Goal: Task Accomplishment & Management: Complete application form

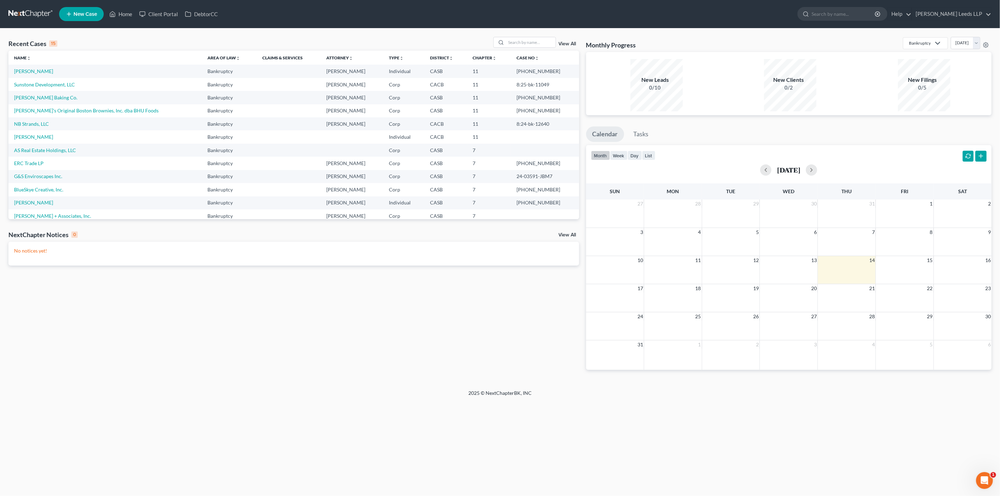
click at [560, 46] on link "View All" at bounding box center [568, 43] width 18 height 5
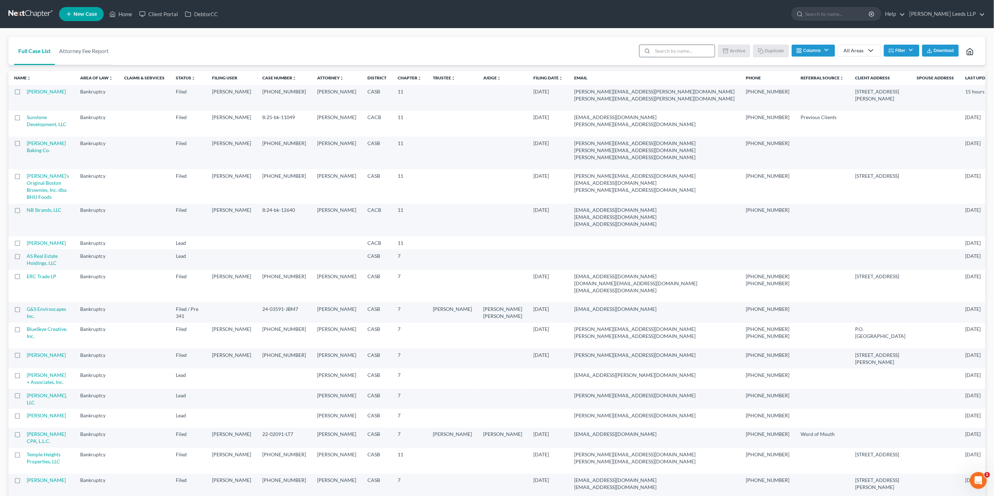
click at [653, 57] on input "search" at bounding box center [684, 51] width 62 height 12
click at [113, 51] on link "Attorney Fee Report" at bounding box center [84, 51] width 58 height 28
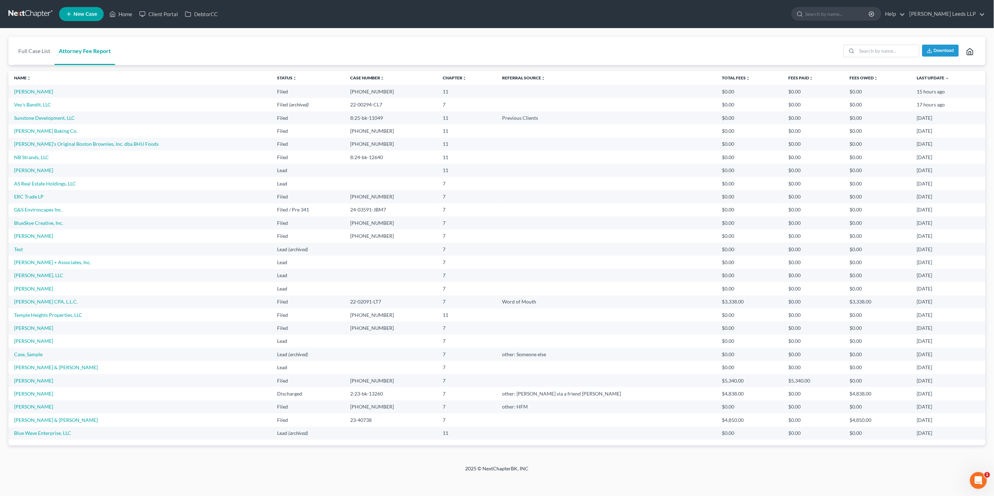
scroll to position [12, 0]
click at [24, 102] on link "Vey's Bandit, LLC" at bounding box center [32, 105] width 37 height 6
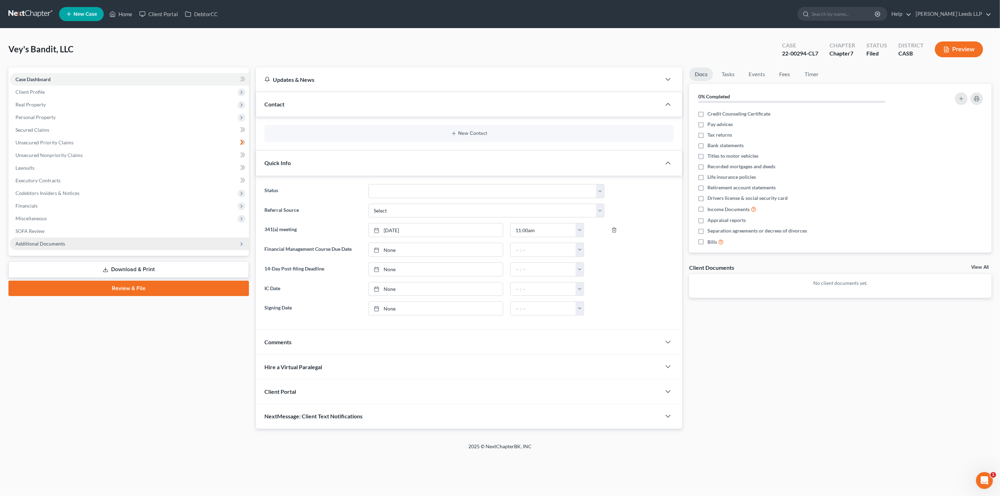
click at [53, 247] on span "Additional Documents" at bounding box center [40, 244] width 50 height 6
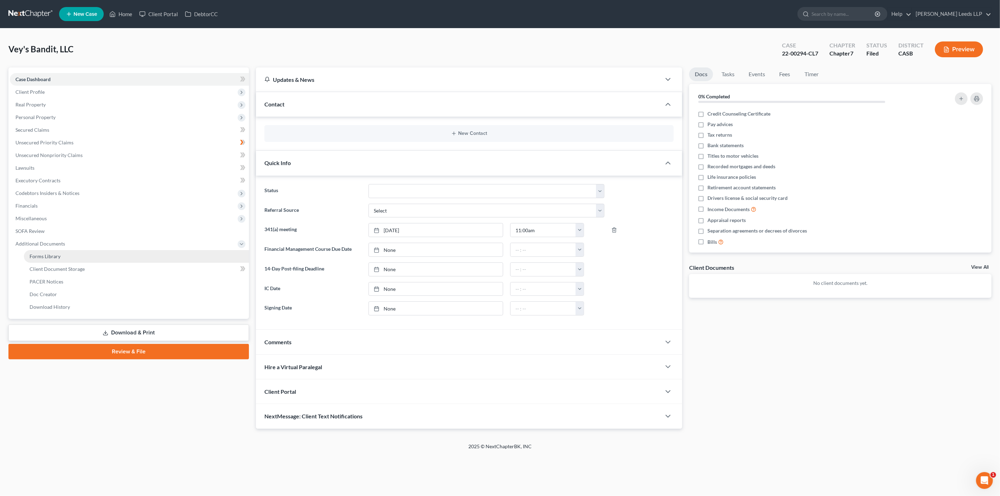
click at [58, 259] on span "Forms Library" at bounding box center [45, 257] width 31 height 6
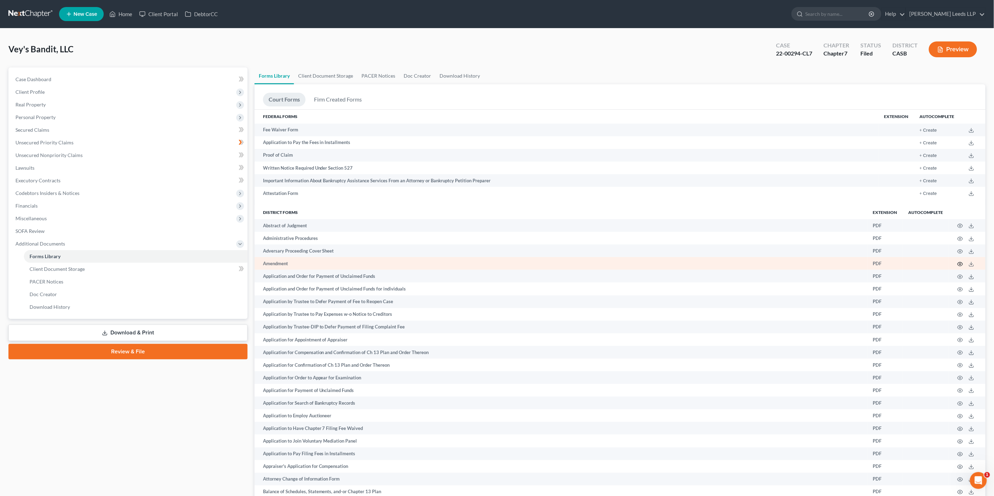
click at [960, 265] on circle "button" at bounding box center [960, 264] width 1 height 1
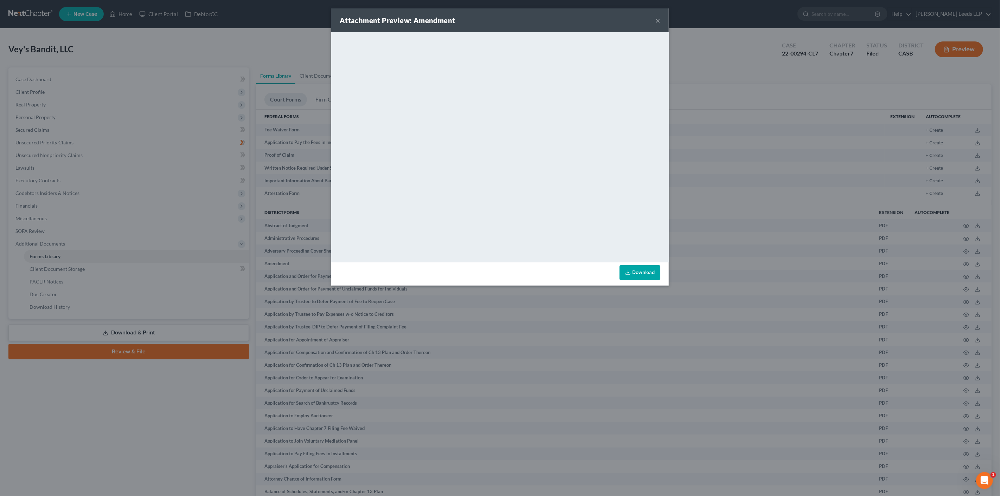
click at [660, 17] on button "×" at bounding box center [657, 20] width 5 height 8
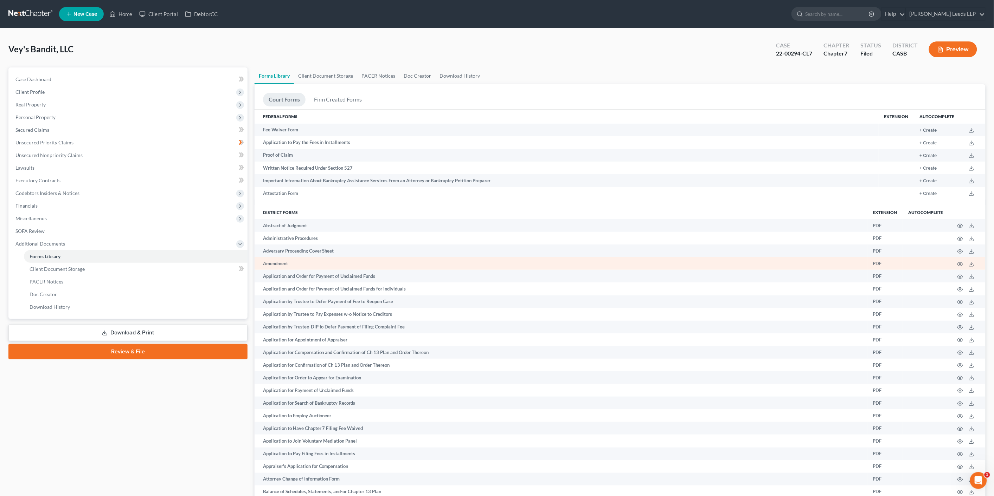
click at [875, 270] on td "PDF" at bounding box center [885, 263] width 36 height 13
click at [955, 270] on td at bounding box center [967, 263] width 37 height 13
click at [957, 267] on icon "button" at bounding box center [960, 265] width 6 height 6
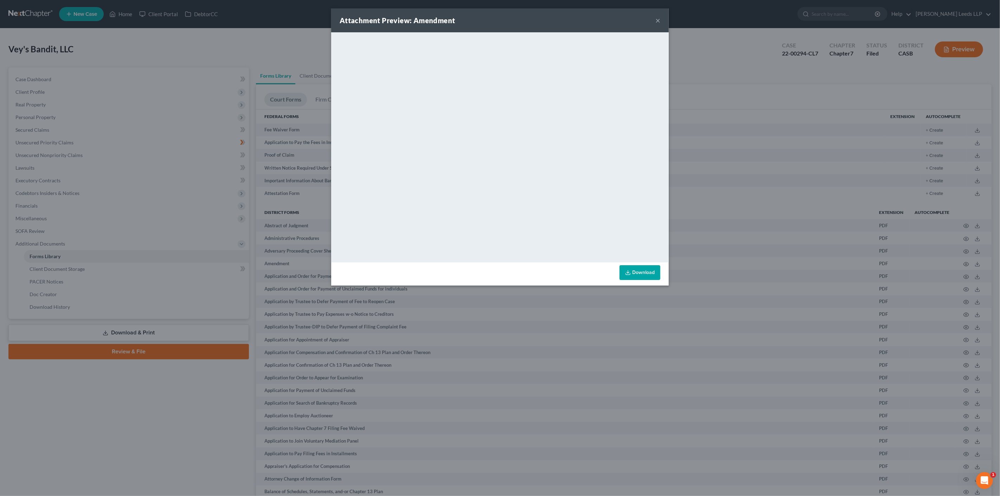
drag, startPoint x: 668, startPoint y: 18, endPoint x: 673, endPoint y: 19, distance: 5.4
click at [660, 18] on button "×" at bounding box center [657, 20] width 5 height 8
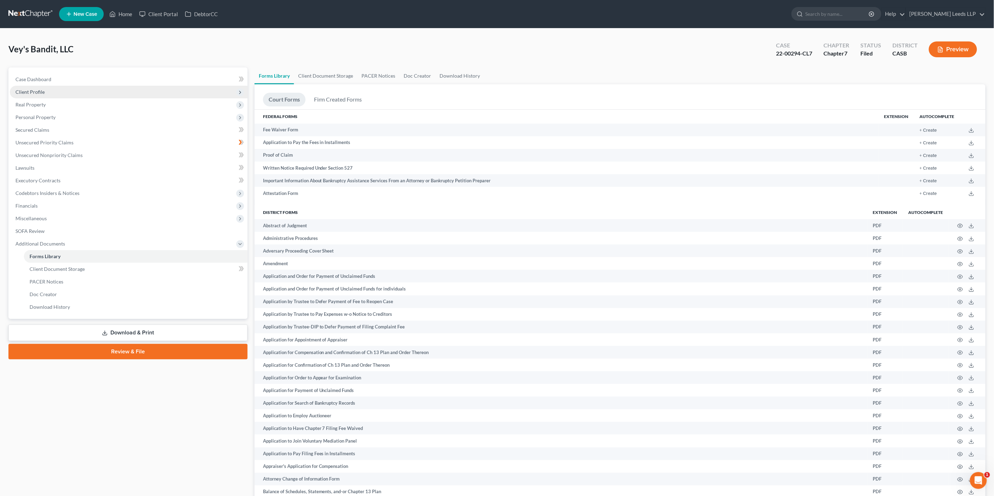
click at [37, 93] on span "Client Profile" at bounding box center [129, 92] width 238 height 13
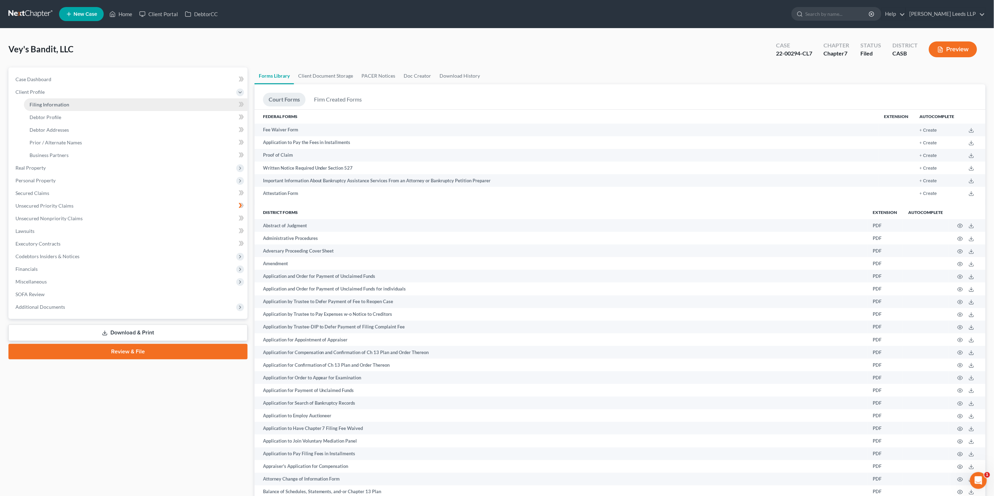
click at [58, 107] on span "Filing Information" at bounding box center [50, 105] width 40 height 6
select select "3"
select select "1"
select select "0"
select select "10"
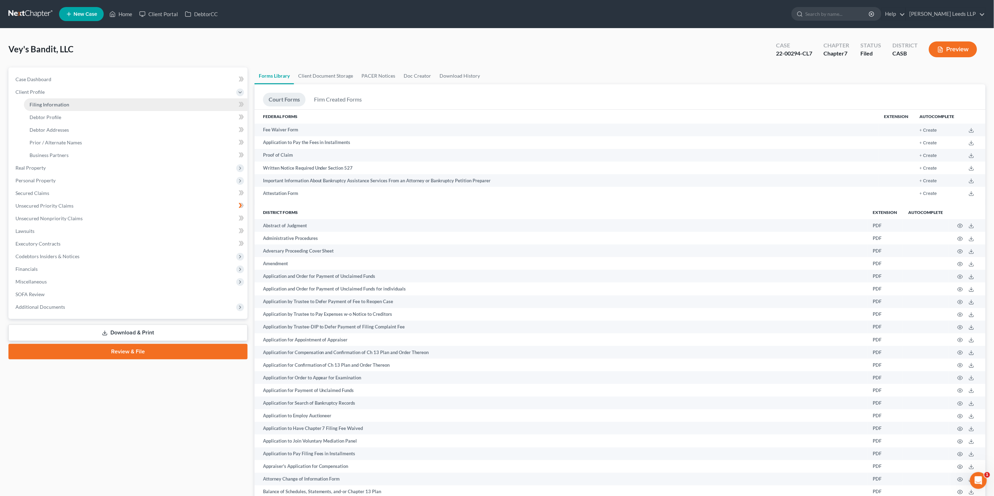
select select "0"
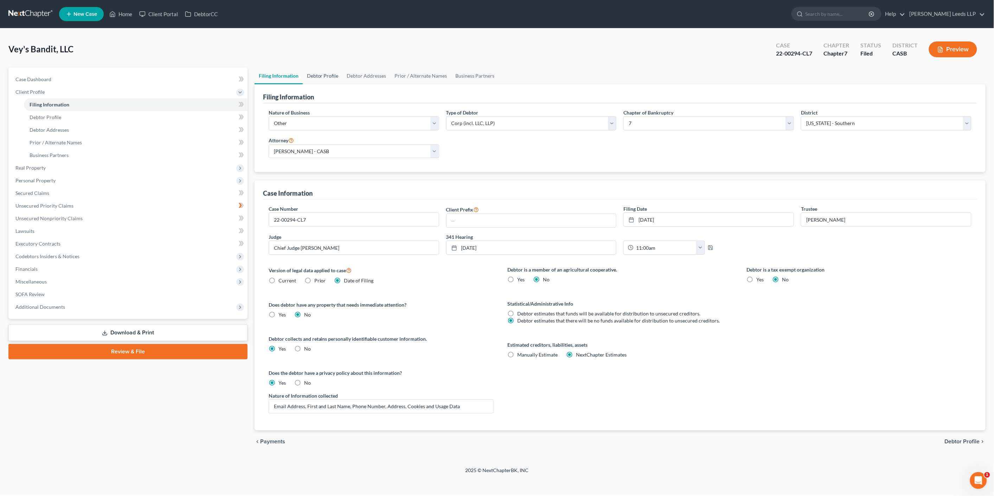
click at [329, 83] on link "Debtor Profile" at bounding box center [323, 76] width 40 height 17
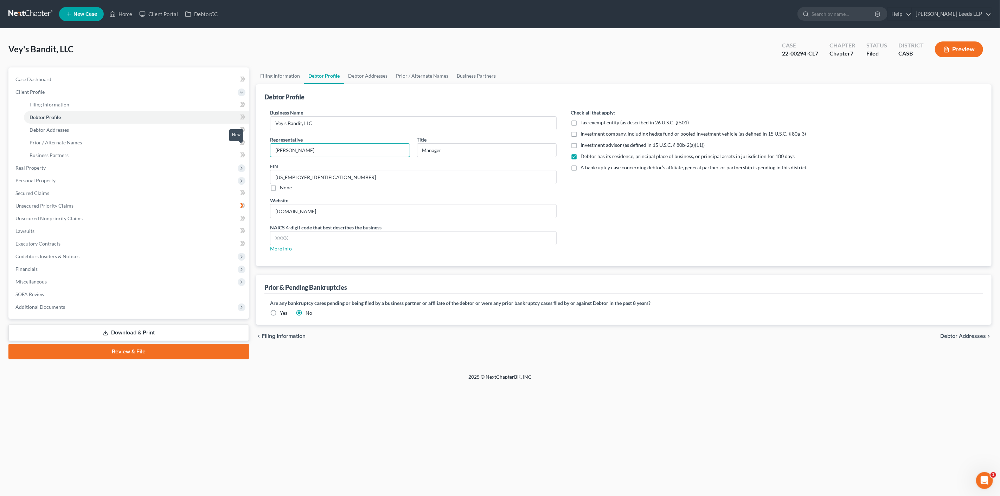
drag, startPoint x: 312, startPoint y: 158, endPoint x: 246, endPoint y: 156, distance: 66.1
click at [246, 156] on div "Petition Navigation Case Dashboard Payments Invoices Payments Payments Credit R…" at bounding box center [500, 214] width 990 height 292
